Goal: Find specific page/section: Find specific page/section

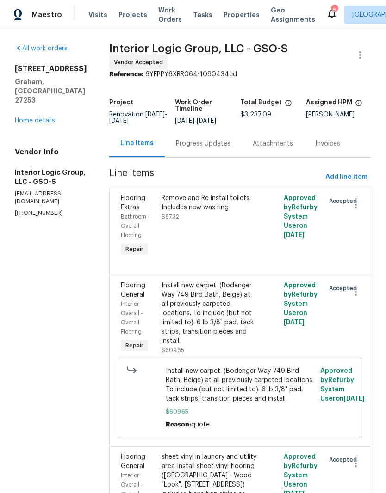
scroll to position [37, 0]
click at [36, 117] on link "Home details" at bounding box center [35, 120] width 40 height 6
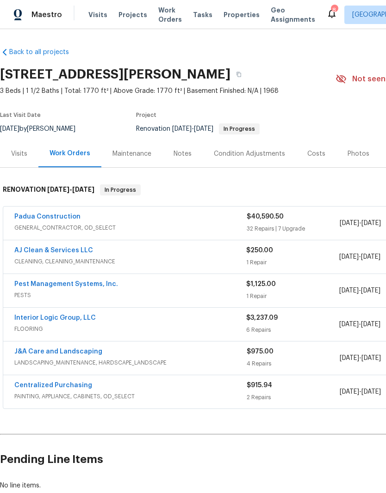
click at [231, 14] on span "Properties" at bounding box center [241, 14] width 36 height 9
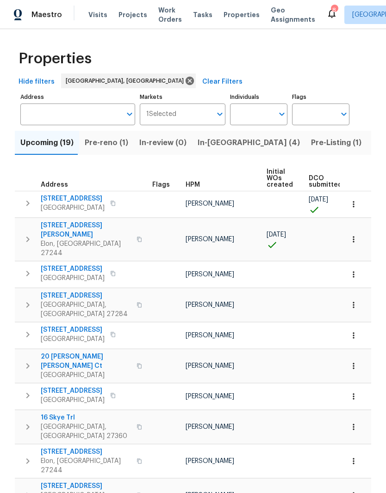
click at [93, 13] on span "Visits" at bounding box center [97, 14] width 19 height 9
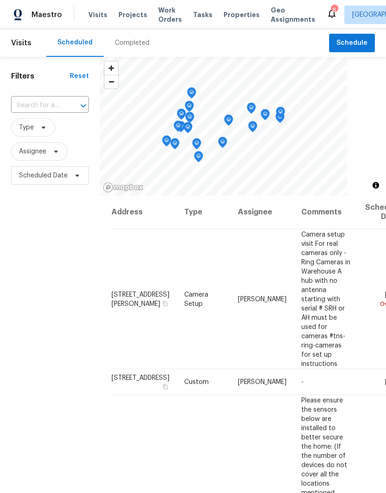
click at [38, 106] on input "text" at bounding box center [37, 105] width 52 height 14
type input "12 si"
click at [49, 135] on li "[STREET_ADDRESS]" at bounding box center [49, 126] width 77 height 15
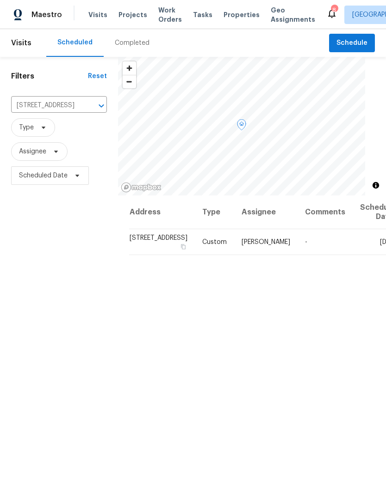
click at [129, 15] on span "Projects" at bounding box center [132, 14] width 29 height 9
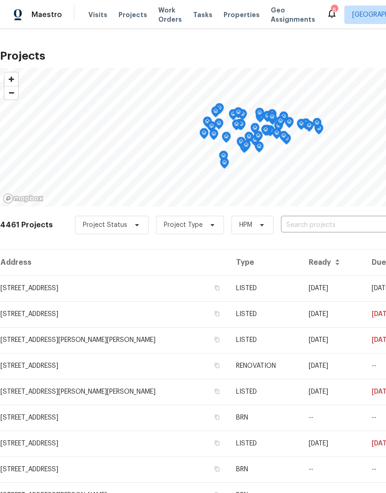
click at [307, 232] on input "text" at bounding box center [334, 225] width 106 height 14
type input "12 silverbrook"
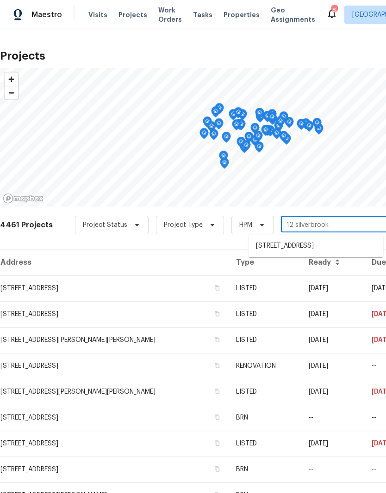
click at [296, 254] on li "[STREET_ADDRESS]" at bounding box center [315, 246] width 135 height 15
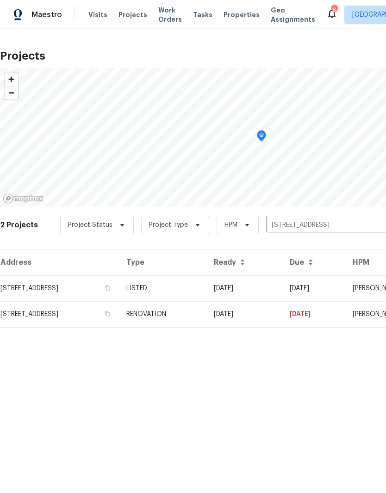
click at [206, 315] on td "RENOVATION" at bounding box center [162, 314] width 87 height 26
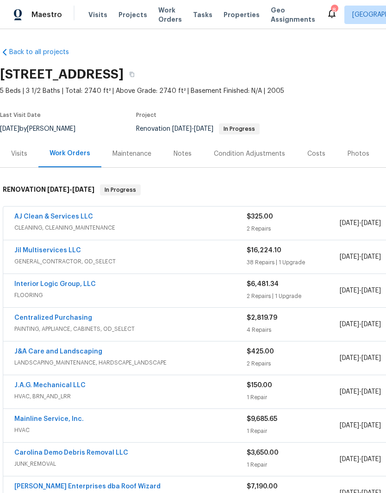
click at [351, 156] on div "Photos" at bounding box center [358, 153] width 22 height 9
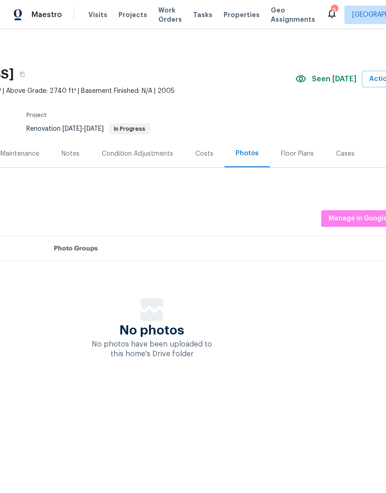
scroll to position [0, 119]
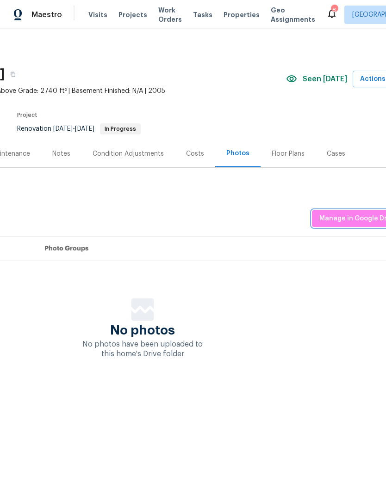
click at [355, 221] on span "Manage in Google Drive" at bounding box center [357, 219] width 77 height 12
